Goal: Ask a question: Seek information or help from site administrators or community

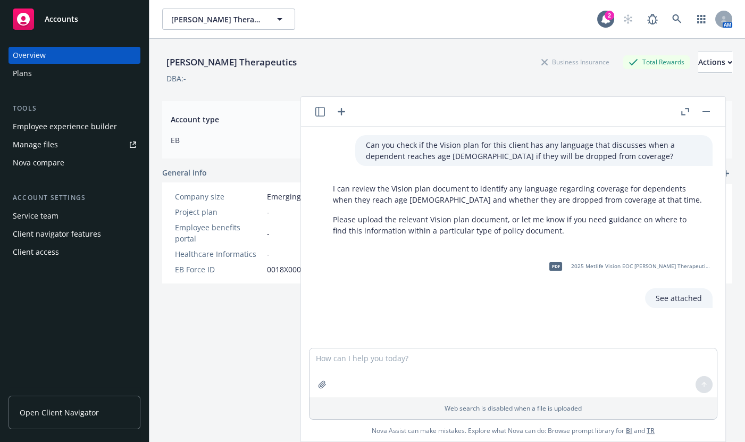
scroll to position [38, 0]
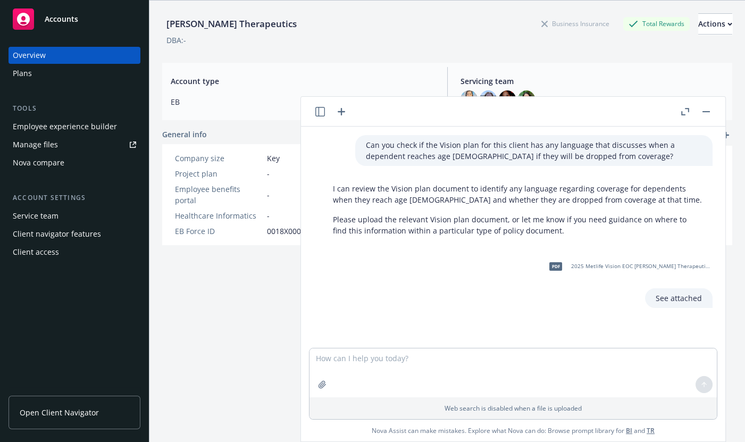
click at [704, 112] on button "button" at bounding box center [705, 111] width 13 height 13
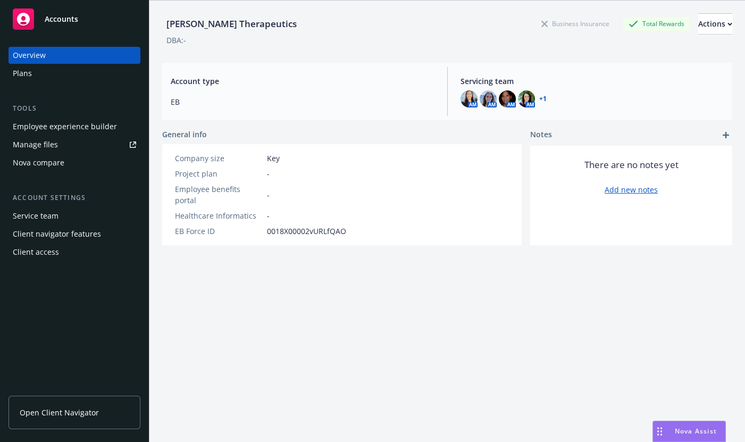
click at [696, 433] on span "Nova Assist" at bounding box center [695, 430] width 42 height 9
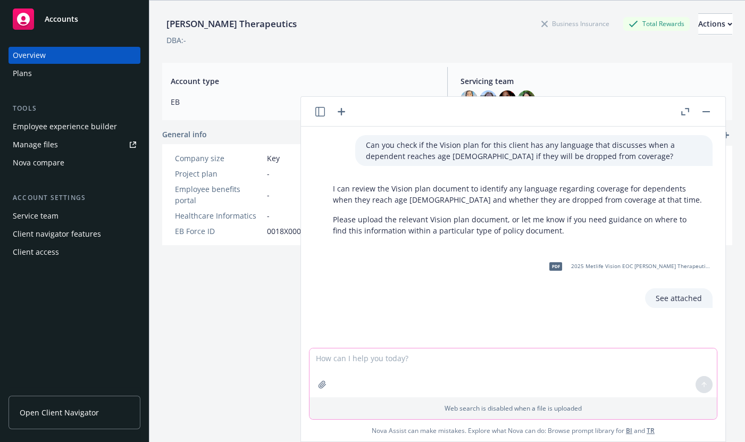
click at [328, 360] on textarea at bounding box center [512, 372] width 407 height 49
paste textarea "Before I can have the deductible/oop loaded under the Accela account I need to …"
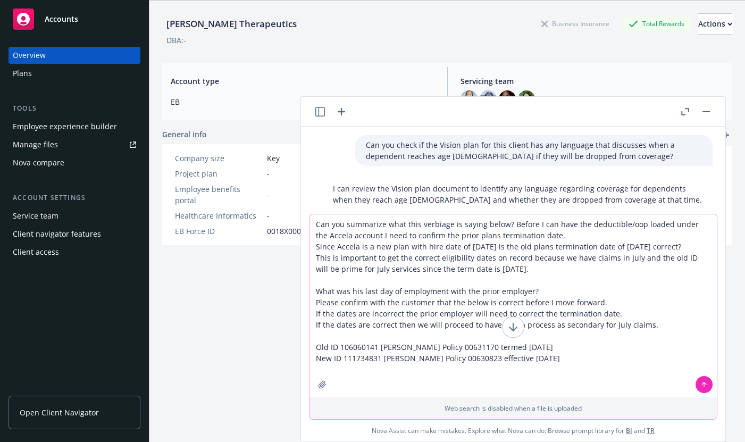
click at [507, 223] on textarea "Can you summarize what this verbiage is saying below? Before I can have the ded…" at bounding box center [512, 305] width 407 height 183
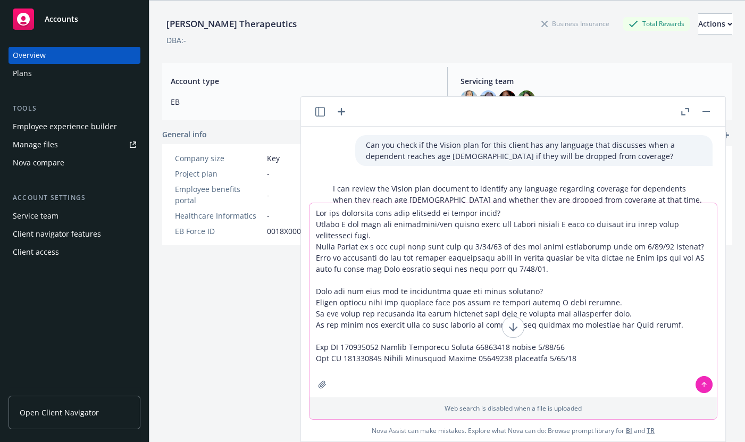
click at [310, 223] on textarea at bounding box center [512, 300] width 407 height 194
type textarea "Can you summarize what this verbiage is saying below? Before I can have the ded…"
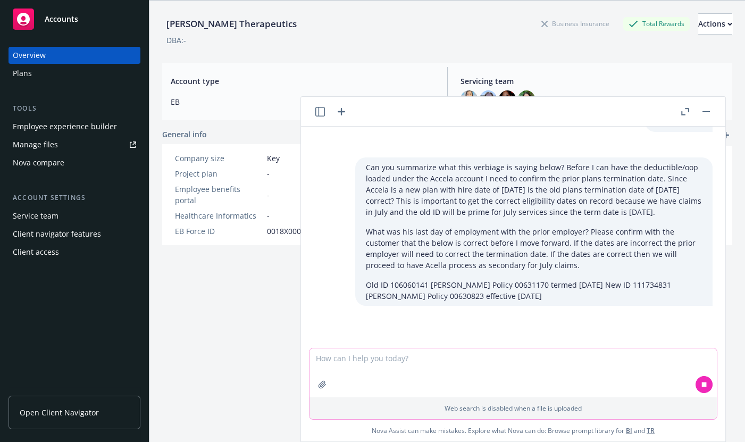
scroll to position [203, 0]
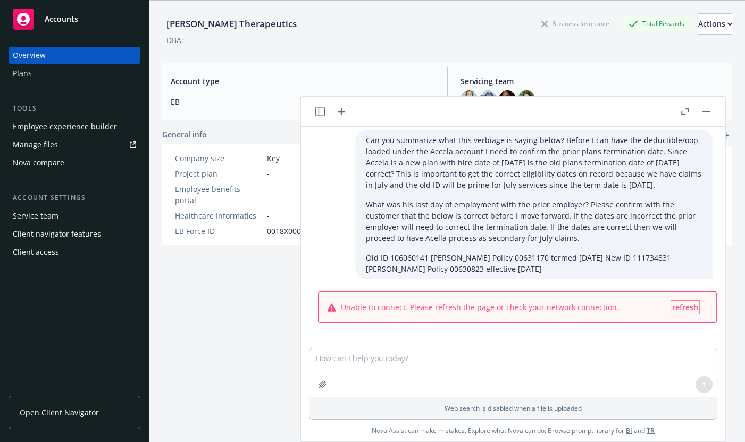
click at [675, 303] on span "refresh" at bounding box center [685, 307] width 26 height 10
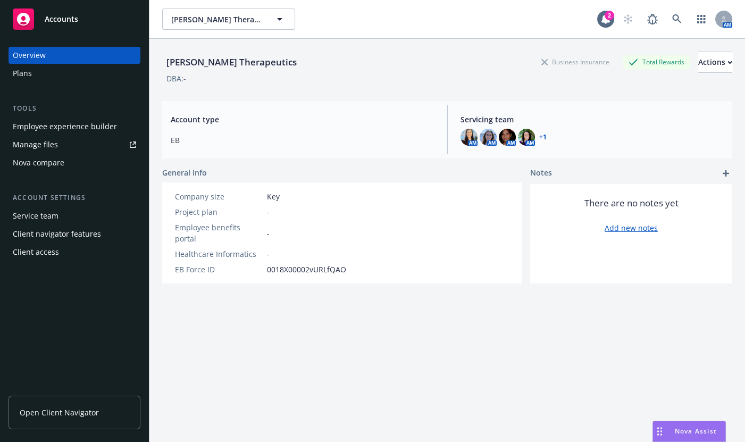
click at [671, 436] on div "Nova Assist" at bounding box center [689, 431] width 72 height 20
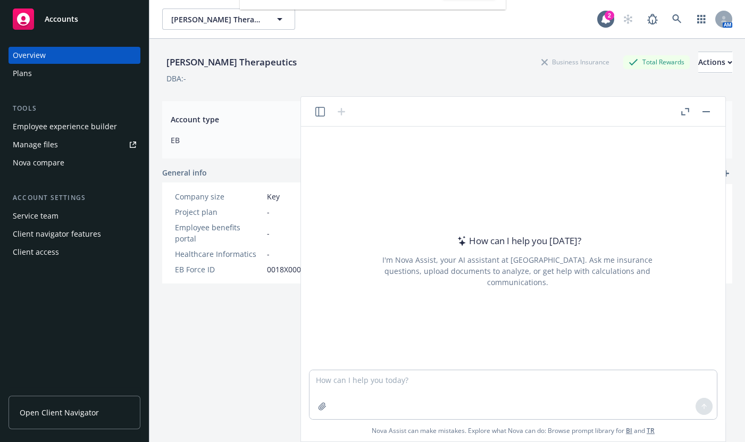
click at [319, 109] on icon "button" at bounding box center [320, 112] width 10 height 10
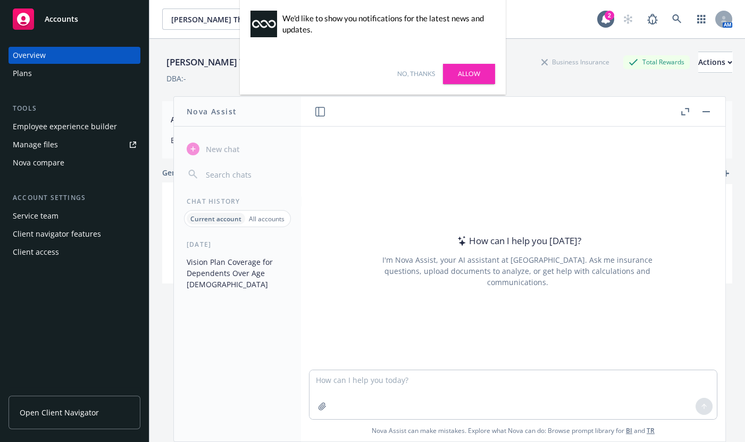
click at [477, 68] on link "Allow" at bounding box center [469, 74] width 52 height 20
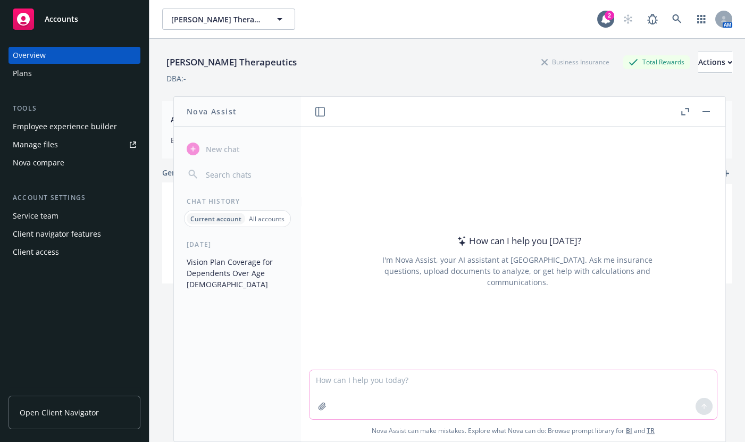
click at [343, 377] on textarea at bounding box center [512, 394] width 407 height 49
click at [510, 382] on textarea "Can you summarize what this verbiage is saying?" at bounding box center [512, 394] width 407 height 49
paste textarea "Before I can have the deductible/oop loaded under the Accela account I need to …"
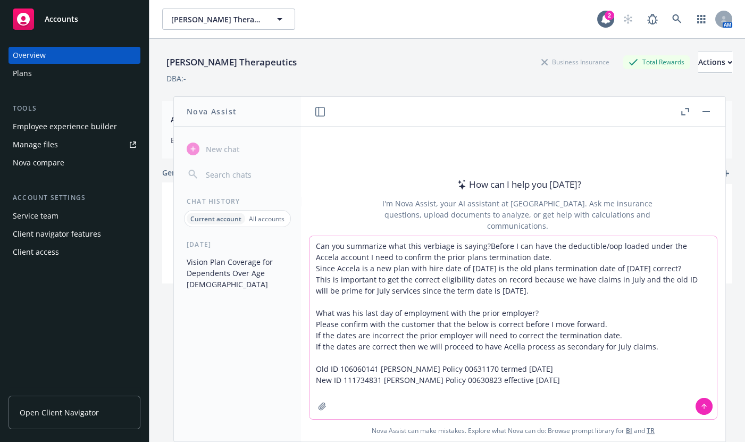
click at [485, 242] on textarea "Can you summarize what this verbiage is saying?Before I can have the deductible…" at bounding box center [512, 327] width 407 height 183
type textarea "Can you summarize what this verbiage is saying? Before I can have the deductibl…"
click at [703, 404] on icon at bounding box center [704, 405] width 4 height 2
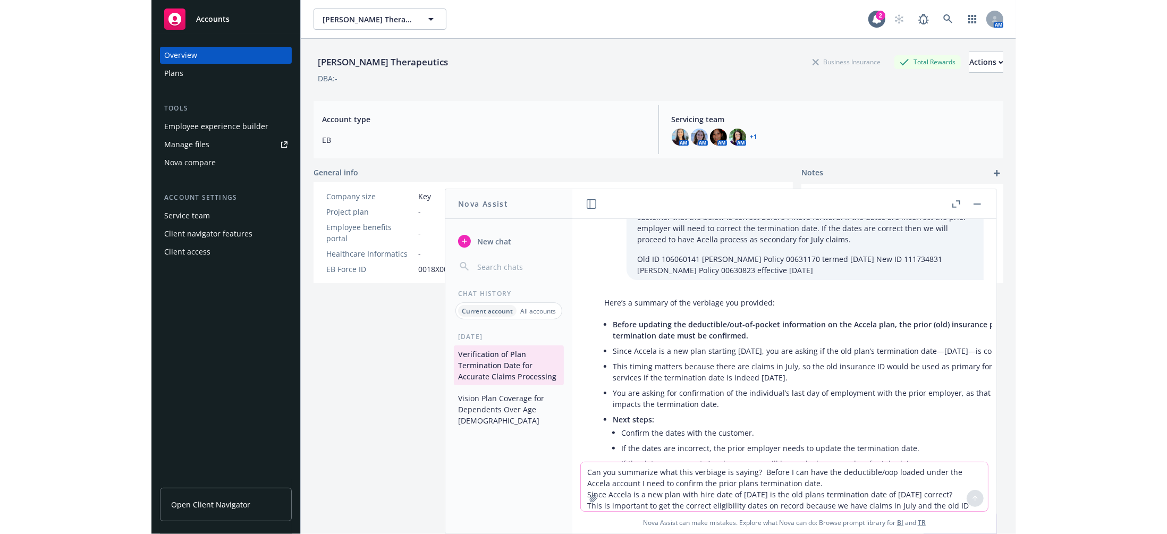
scroll to position [151, 0]
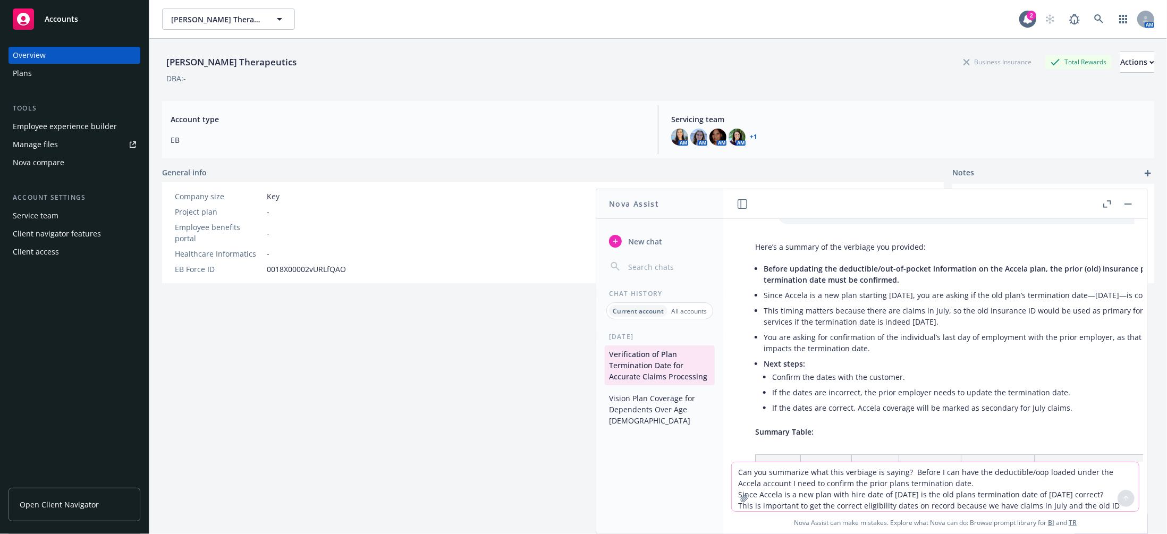
click at [744, 203] on icon "button" at bounding box center [1107, 203] width 8 height 7
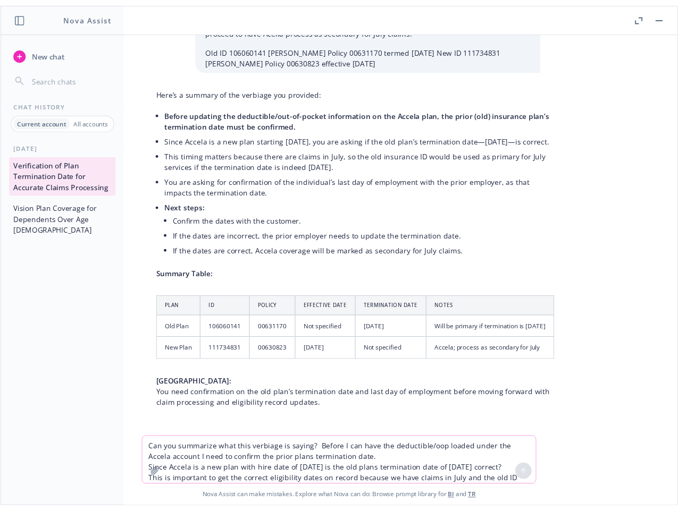
scroll to position [123, 0]
